Goal: Use online tool/utility: Utilize a website feature to perform a specific function

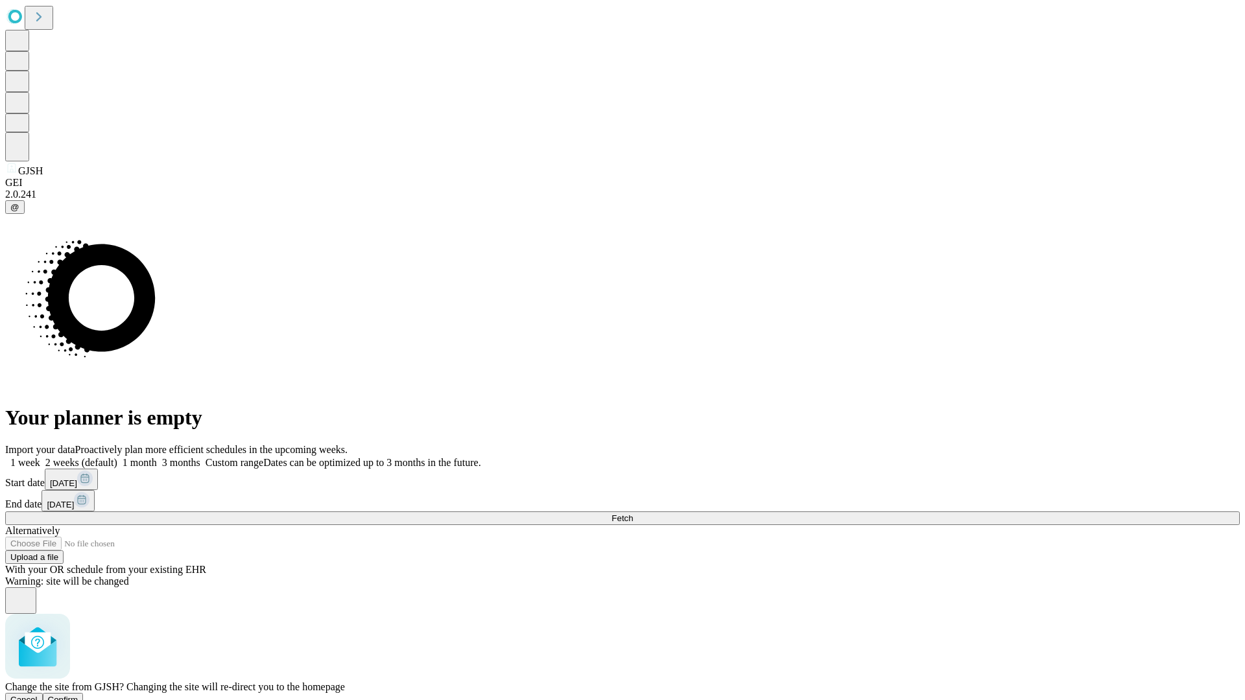
click at [78, 695] on span "Confirm" at bounding box center [63, 700] width 30 height 10
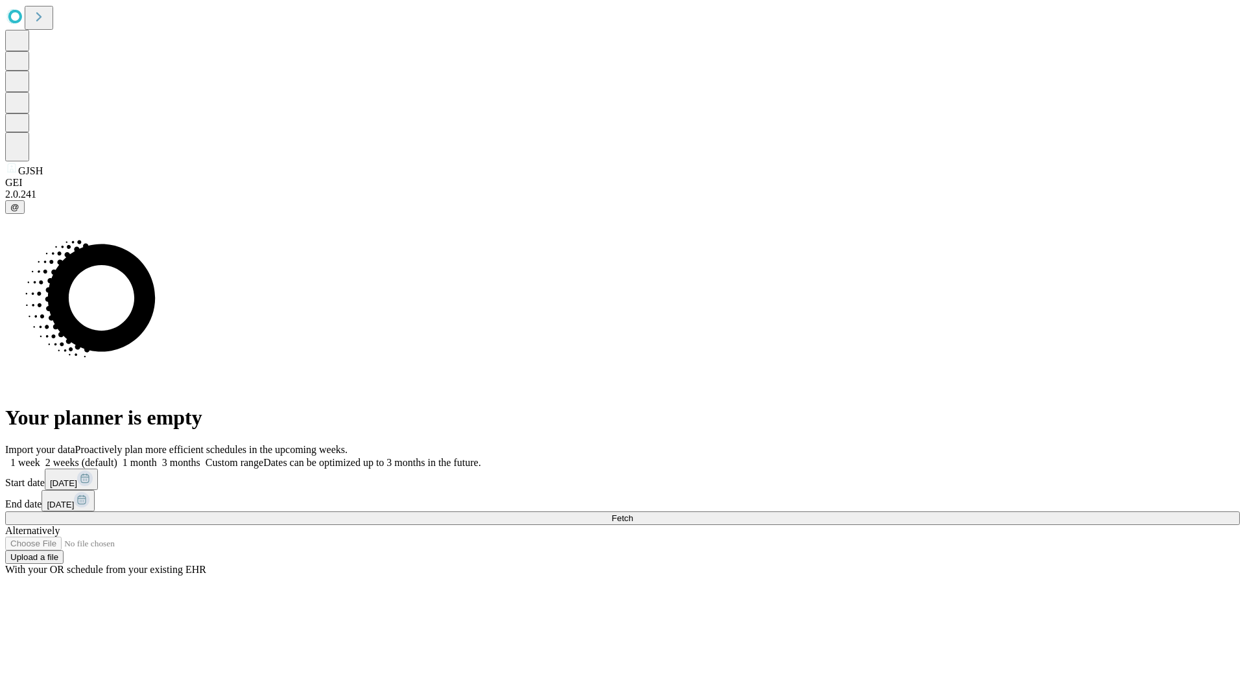
click at [40, 457] on label "1 week" at bounding box center [22, 462] width 35 height 11
click at [633, 513] on span "Fetch" at bounding box center [621, 518] width 21 height 10
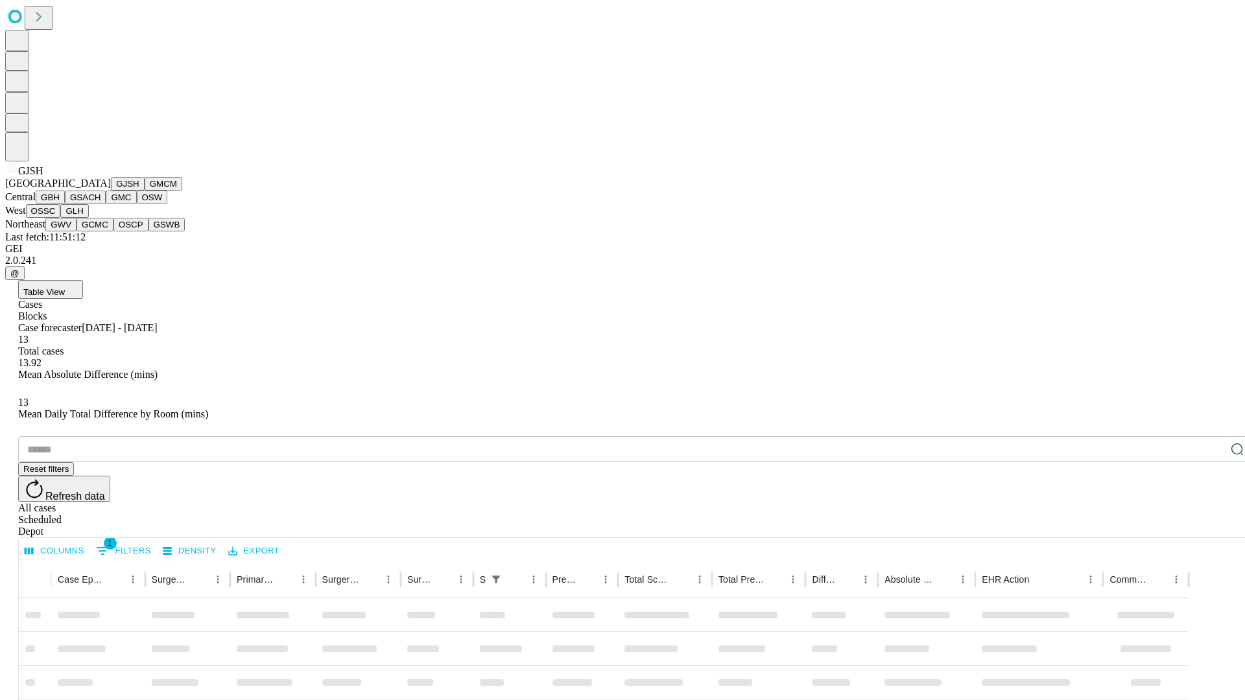
click at [145, 191] on button "GMCM" at bounding box center [164, 184] width 38 height 14
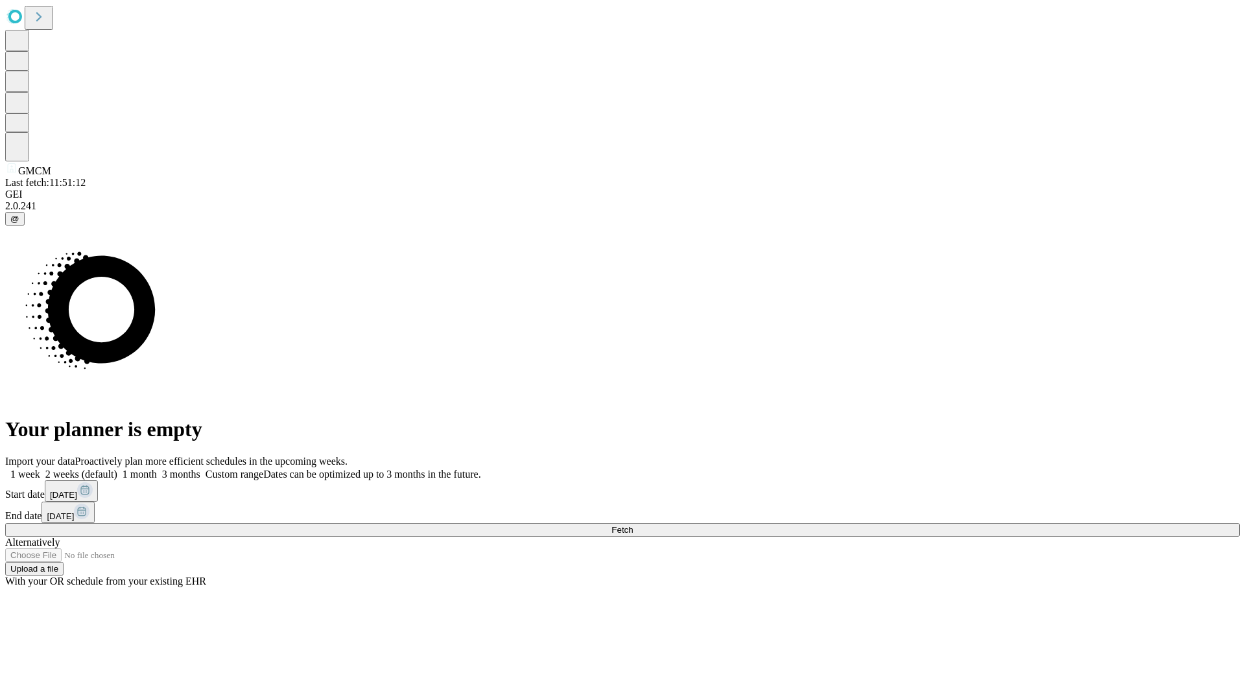
click at [40, 469] on label "1 week" at bounding box center [22, 474] width 35 height 11
click at [633, 525] on span "Fetch" at bounding box center [621, 530] width 21 height 10
click at [40, 469] on label "1 week" at bounding box center [22, 474] width 35 height 11
click at [633, 525] on span "Fetch" at bounding box center [621, 530] width 21 height 10
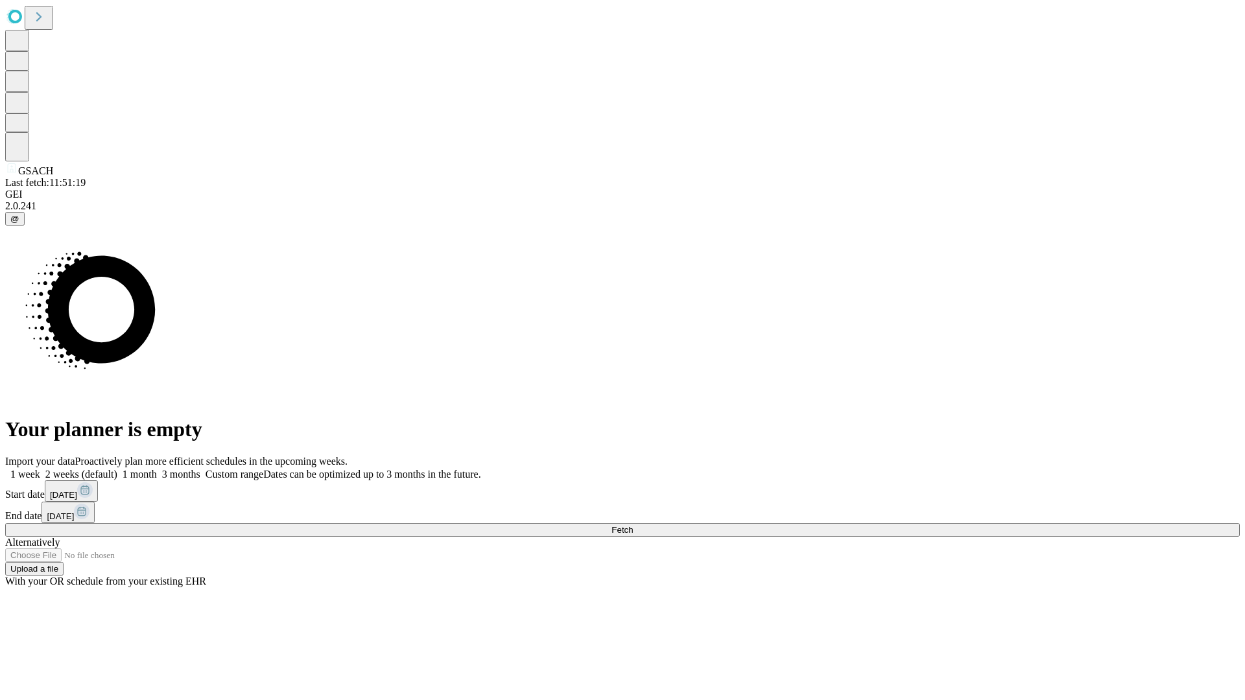
click at [40, 469] on label "1 week" at bounding box center [22, 474] width 35 height 11
click at [633, 525] on span "Fetch" at bounding box center [621, 530] width 21 height 10
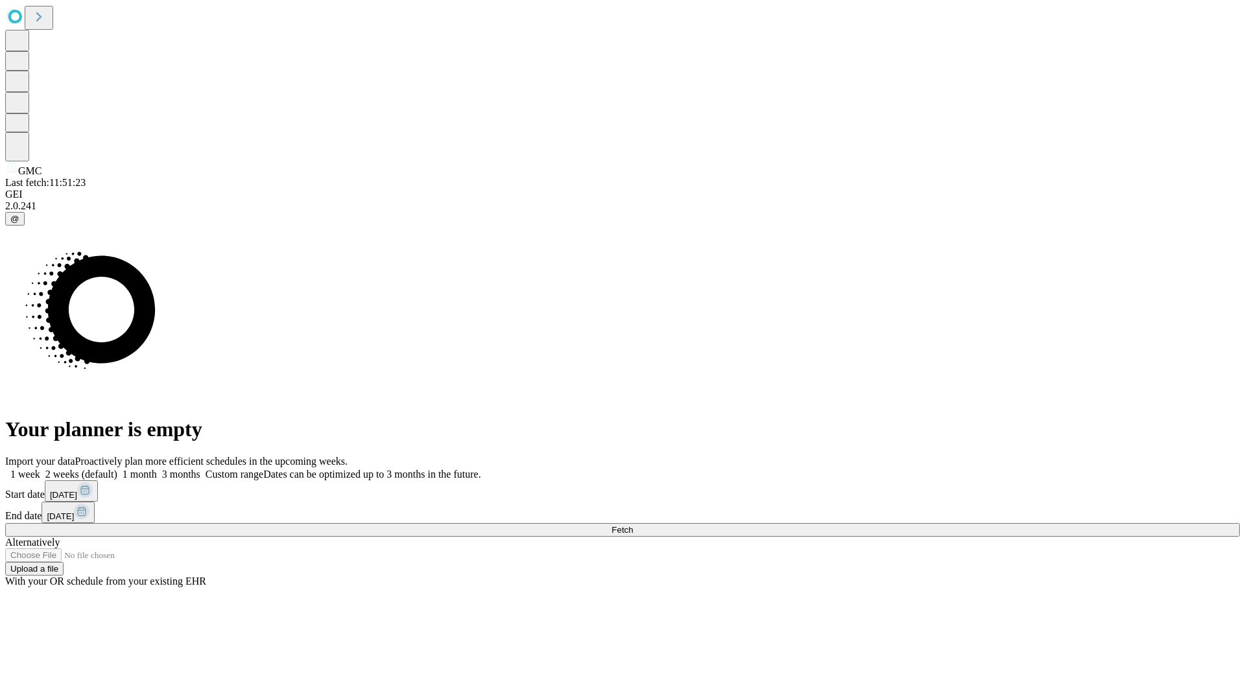
click at [633, 525] on span "Fetch" at bounding box center [621, 530] width 21 height 10
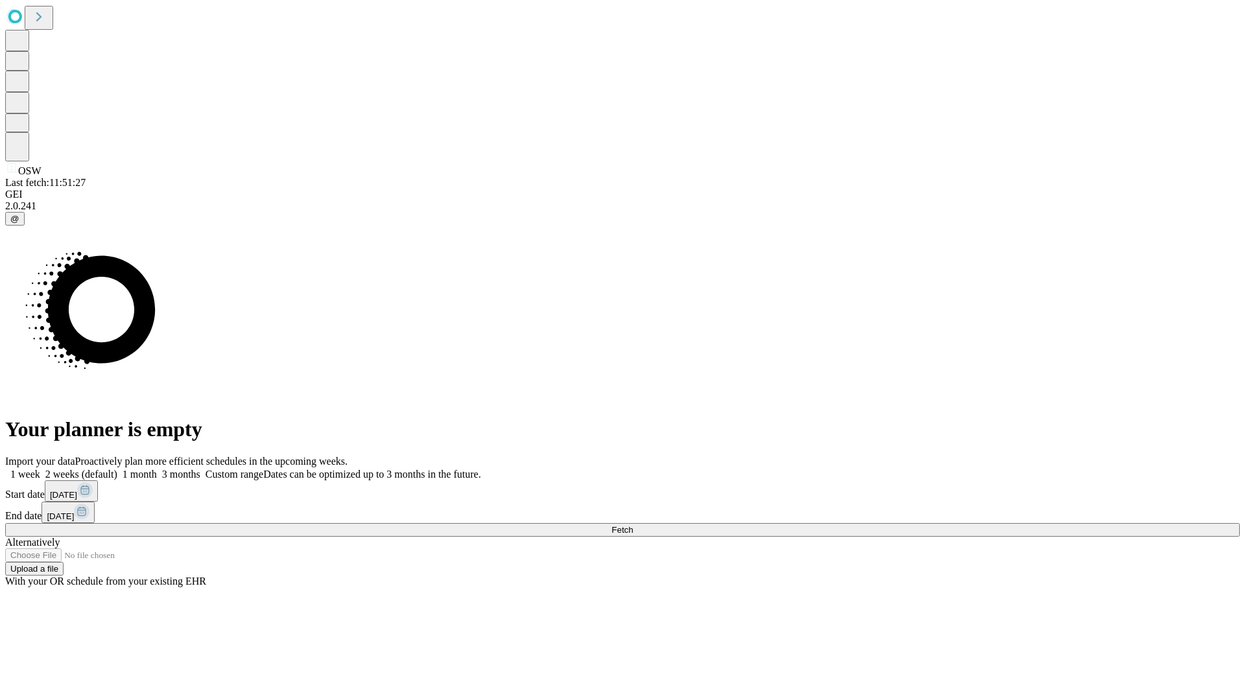
click at [40, 469] on label "1 week" at bounding box center [22, 474] width 35 height 11
click at [633, 525] on span "Fetch" at bounding box center [621, 530] width 21 height 10
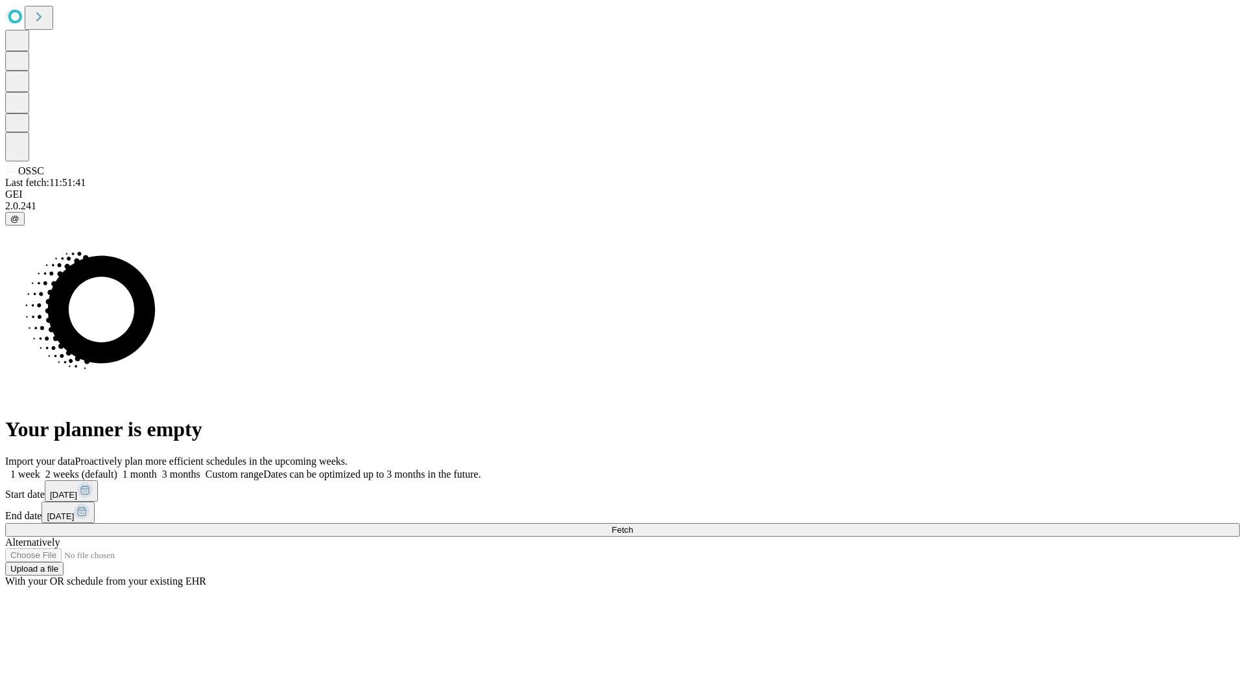
click at [40, 469] on label "1 week" at bounding box center [22, 474] width 35 height 11
click at [633, 525] on span "Fetch" at bounding box center [621, 530] width 21 height 10
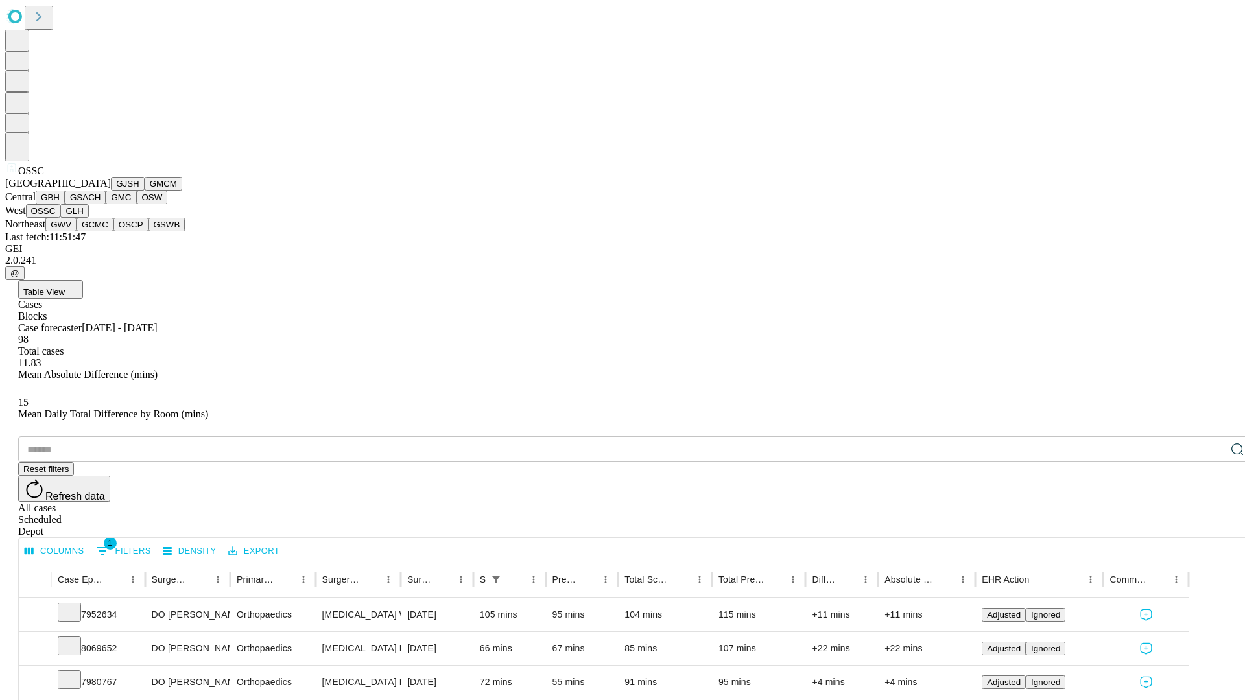
click at [88, 218] on button "GLH" at bounding box center [74, 211] width 28 height 14
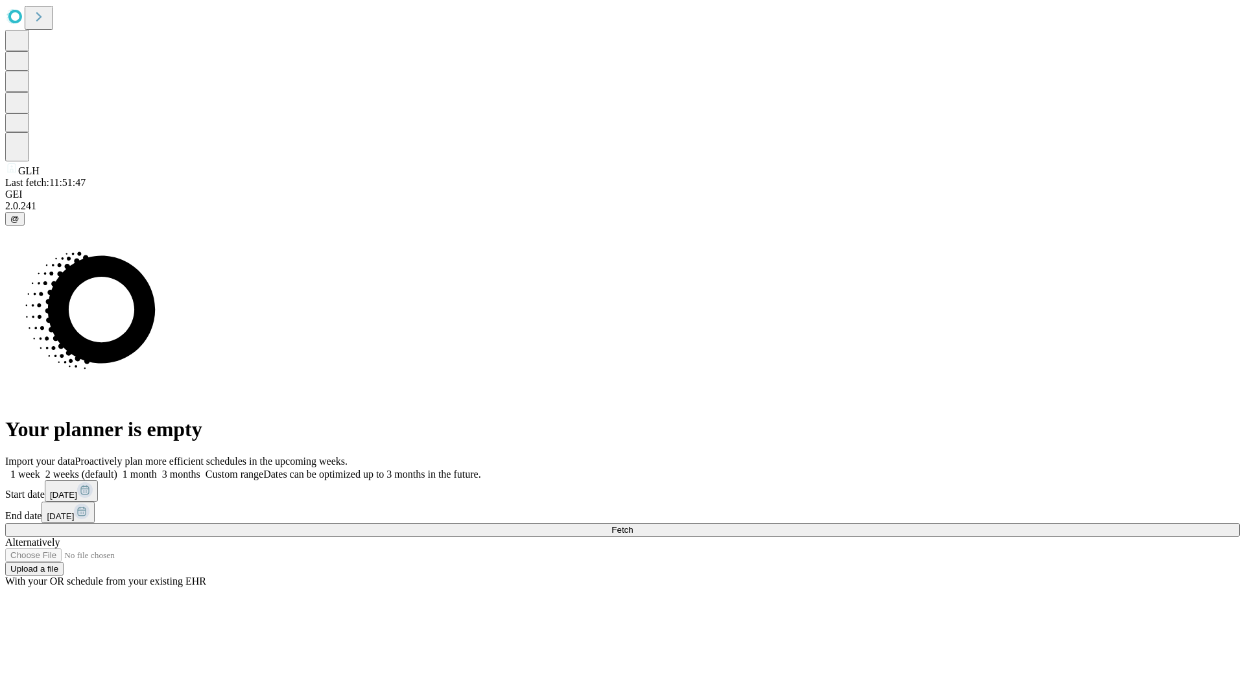
click at [40, 469] on label "1 week" at bounding box center [22, 474] width 35 height 11
click at [633, 525] on span "Fetch" at bounding box center [621, 530] width 21 height 10
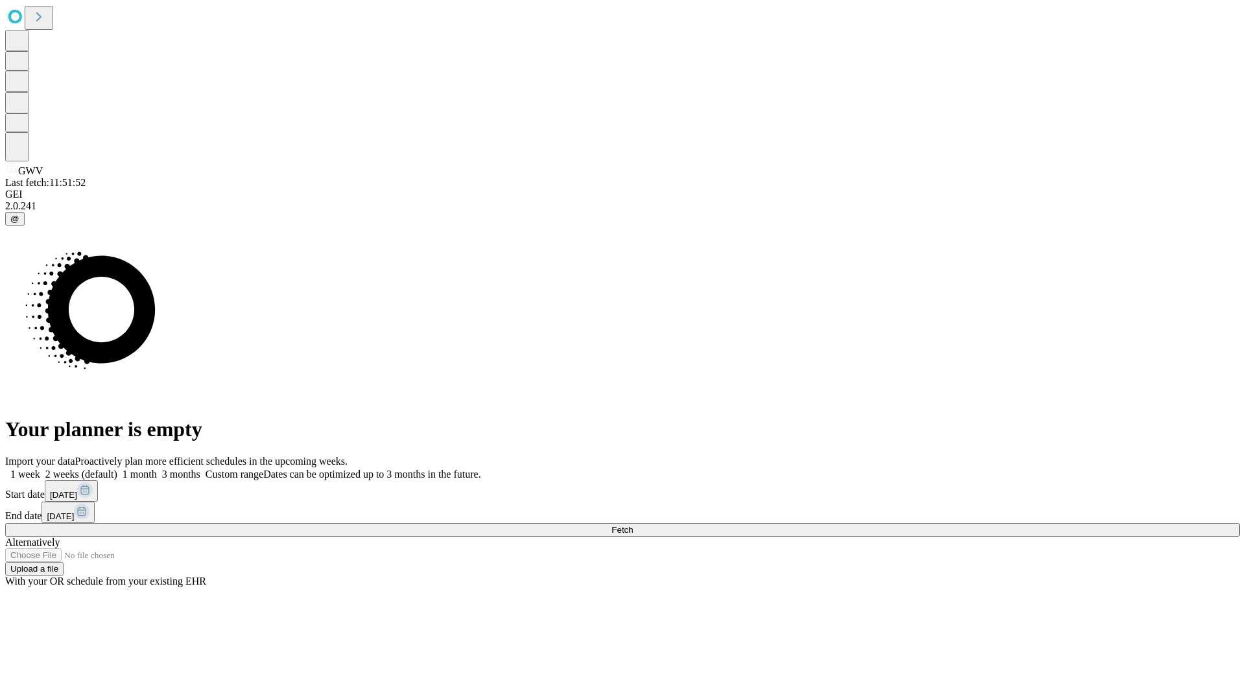
click at [633, 525] on span "Fetch" at bounding box center [621, 530] width 21 height 10
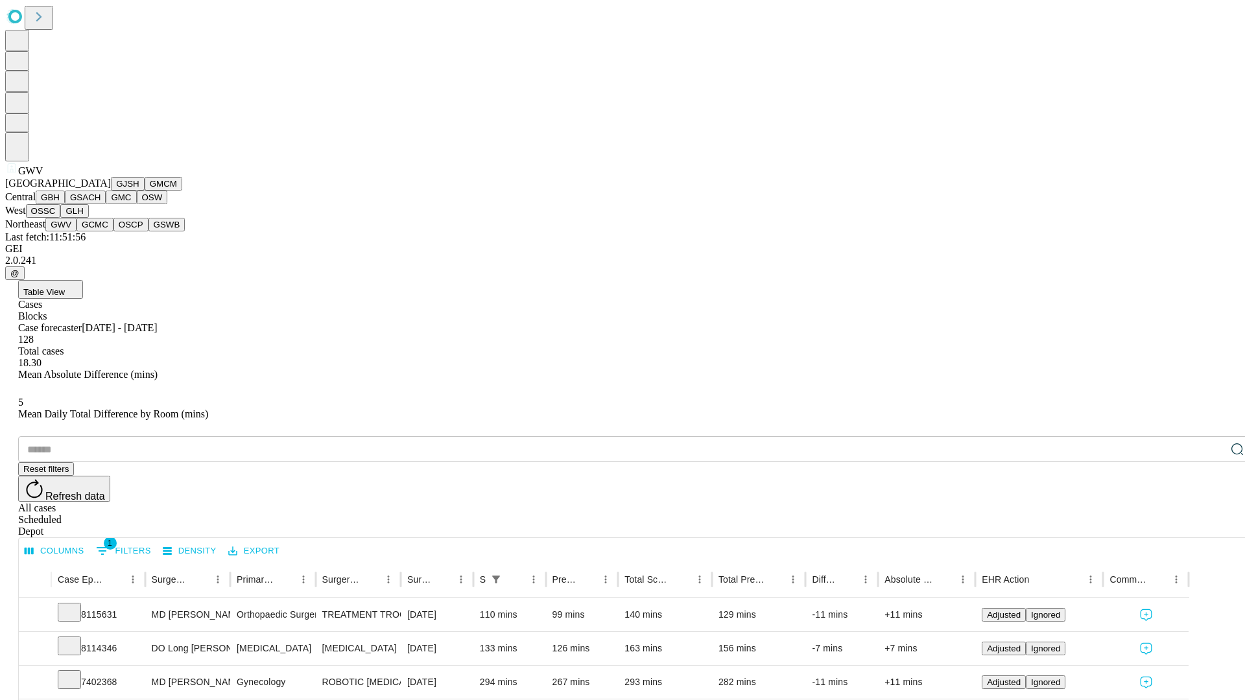
click at [100, 231] on button "GCMC" at bounding box center [94, 225] width 37 height 14
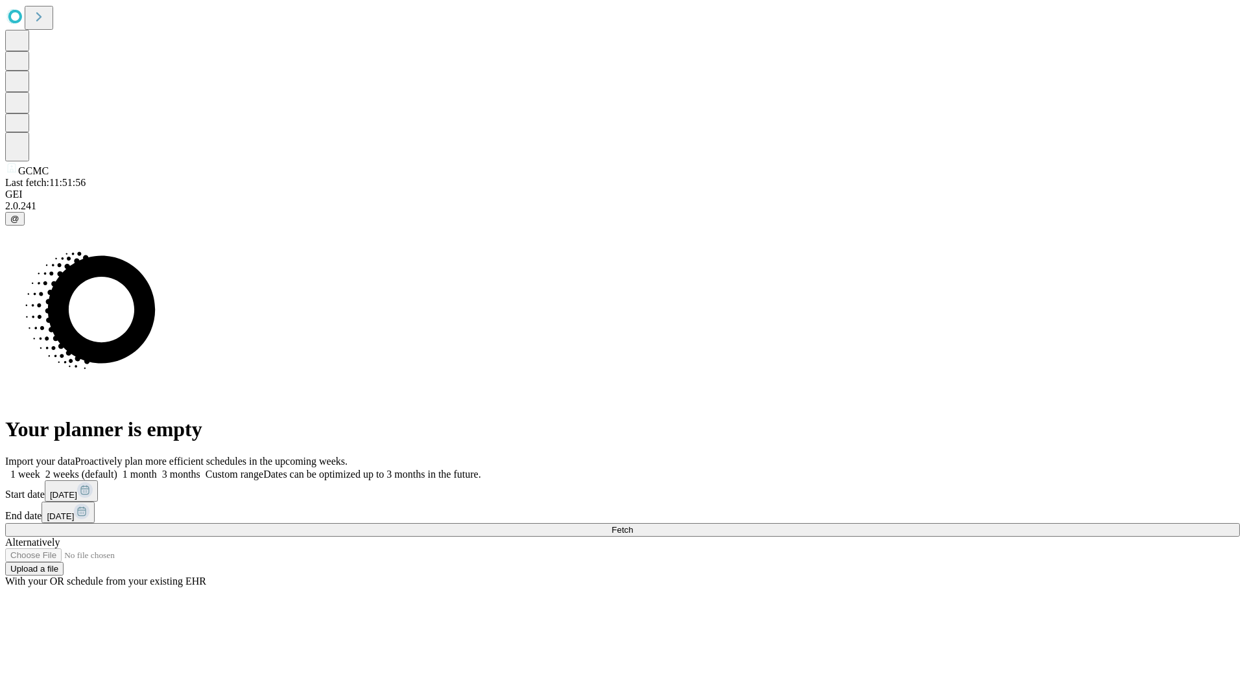
click at [40, 469] on label "1 week" at bounding box center [22, 474] width 35 height 11
click at [633, 525] on span "Fetch" at bounding box center [621, 530] width 21 height 10
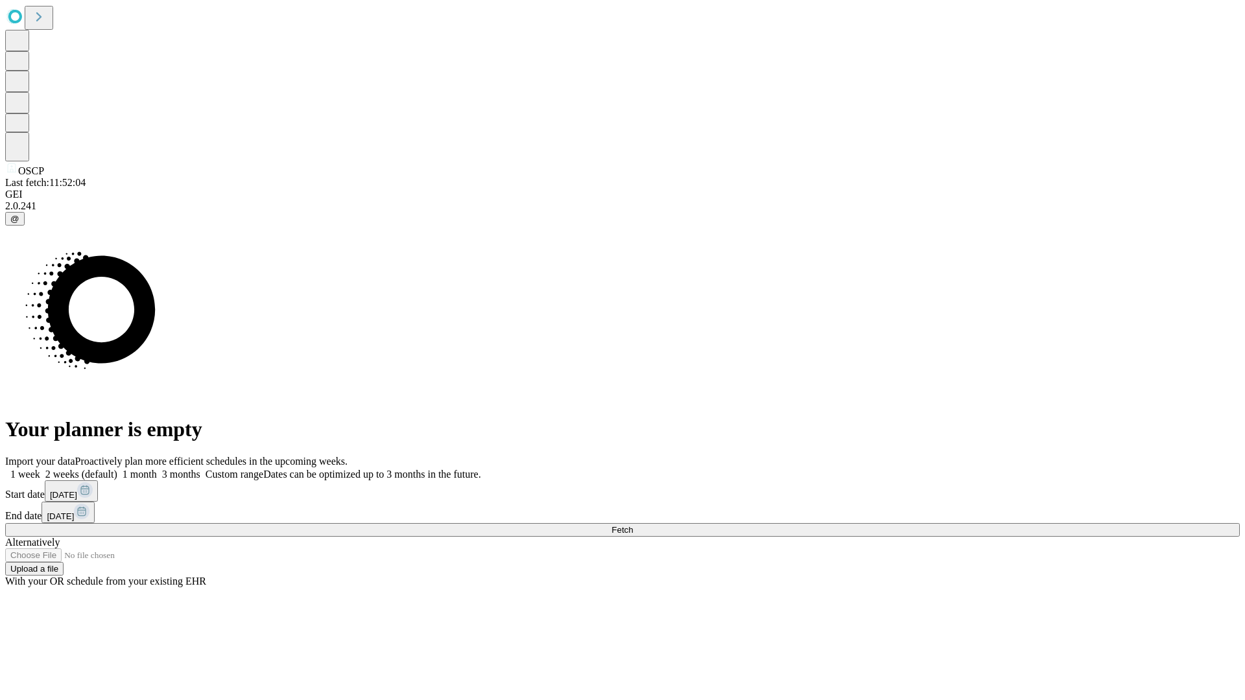
click at [633, 525] on span "Fetch" at bounding box center [621, 530] width 21 height 10
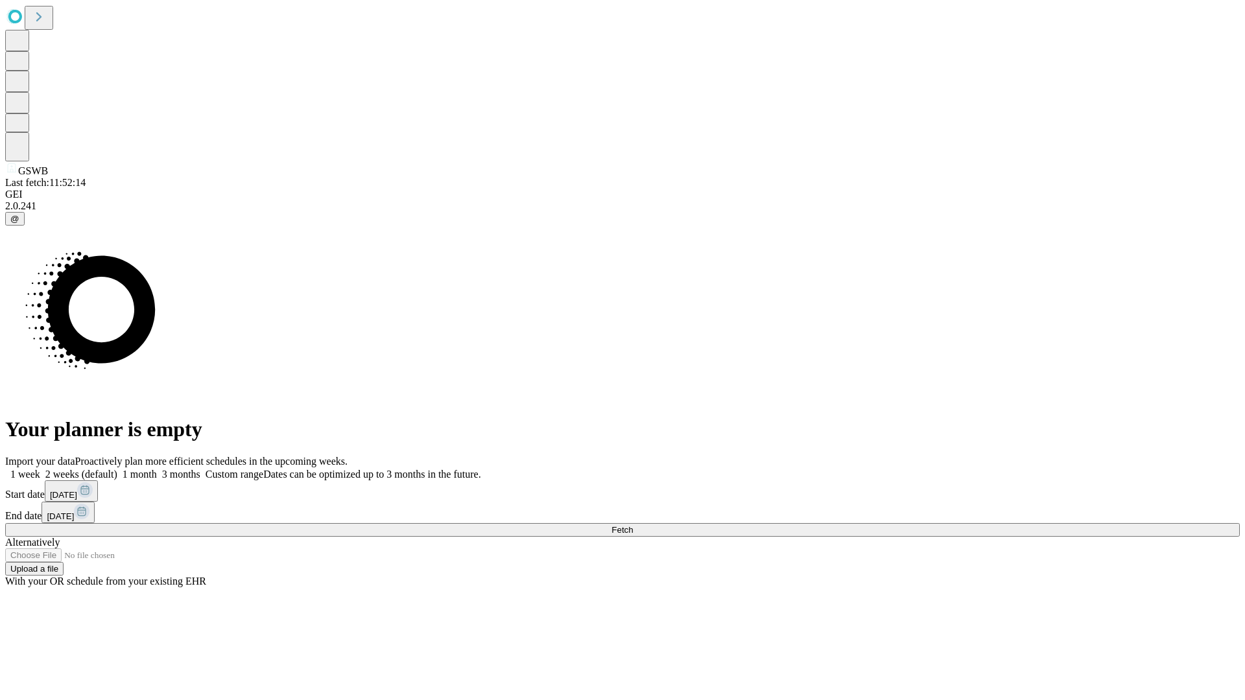
click at [40, 469] on label "1 week" at bounding box center [22, 474] width 35 height 11
click at [633, 525] on span "Fetch" at bounding box center [621, 530] width 21 height 10
